Goal: Task Accomplishment & Management: Manage account settings

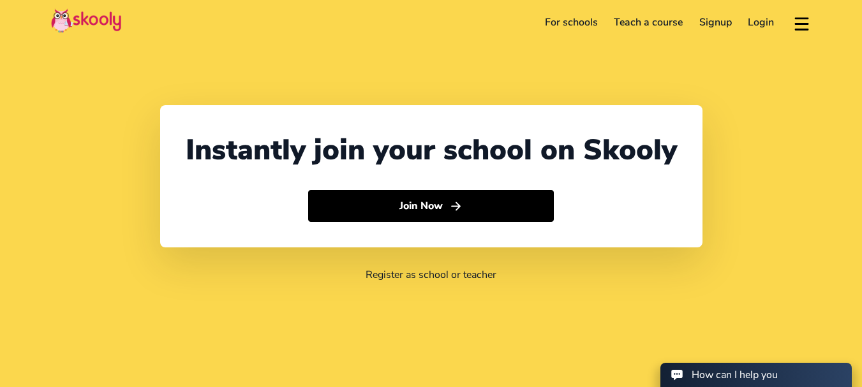
select select "91"
select select "[GEOGRAPHIC_DATA]"
select select "[GEOGRAPHIC_DATA]/[GEOGRAPHIC_DATA]"
select select "91"
select select "[GEOGRAPHIC_DATA]"
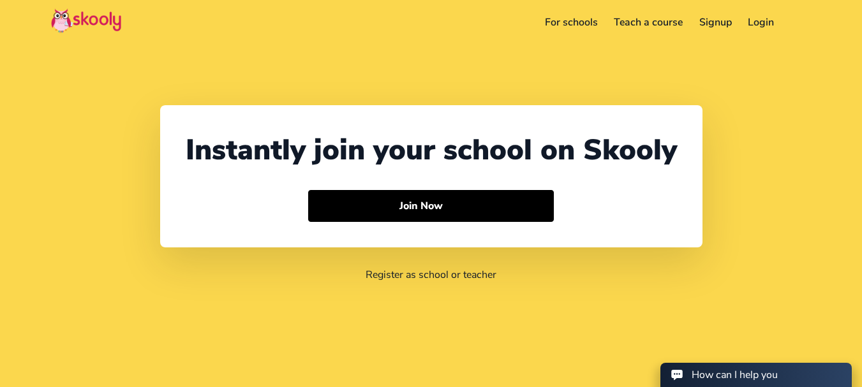
select select "[GEOGRAPHIC_DATA]/[GEOGRAPHIC_DATA]"
click at [745, 22] on link "Login" at bounding box center [761, 22] width 43 height 20
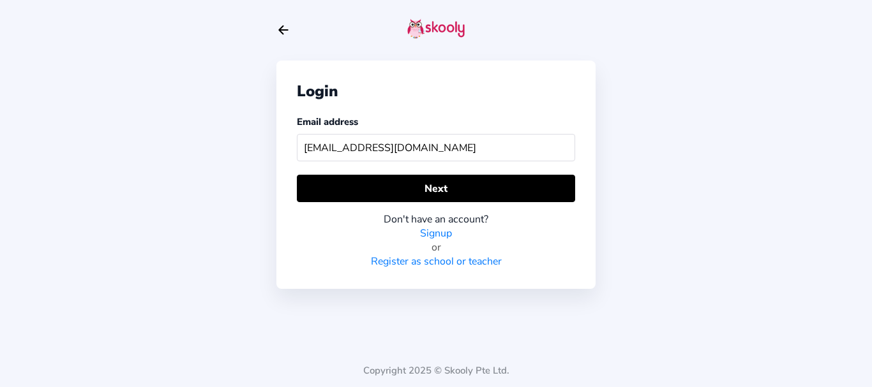
type input "[EMAIL_ADDRESS][DOMAIN_NAME]"
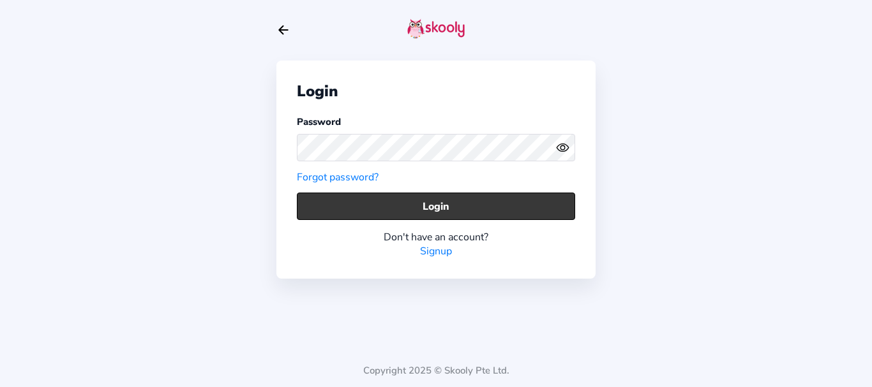
click at [326, 203] on button "Login" at bounding box center [436, 206] width 278 height 27
